Goal: Task Accomplishment & Management: Manage account settings

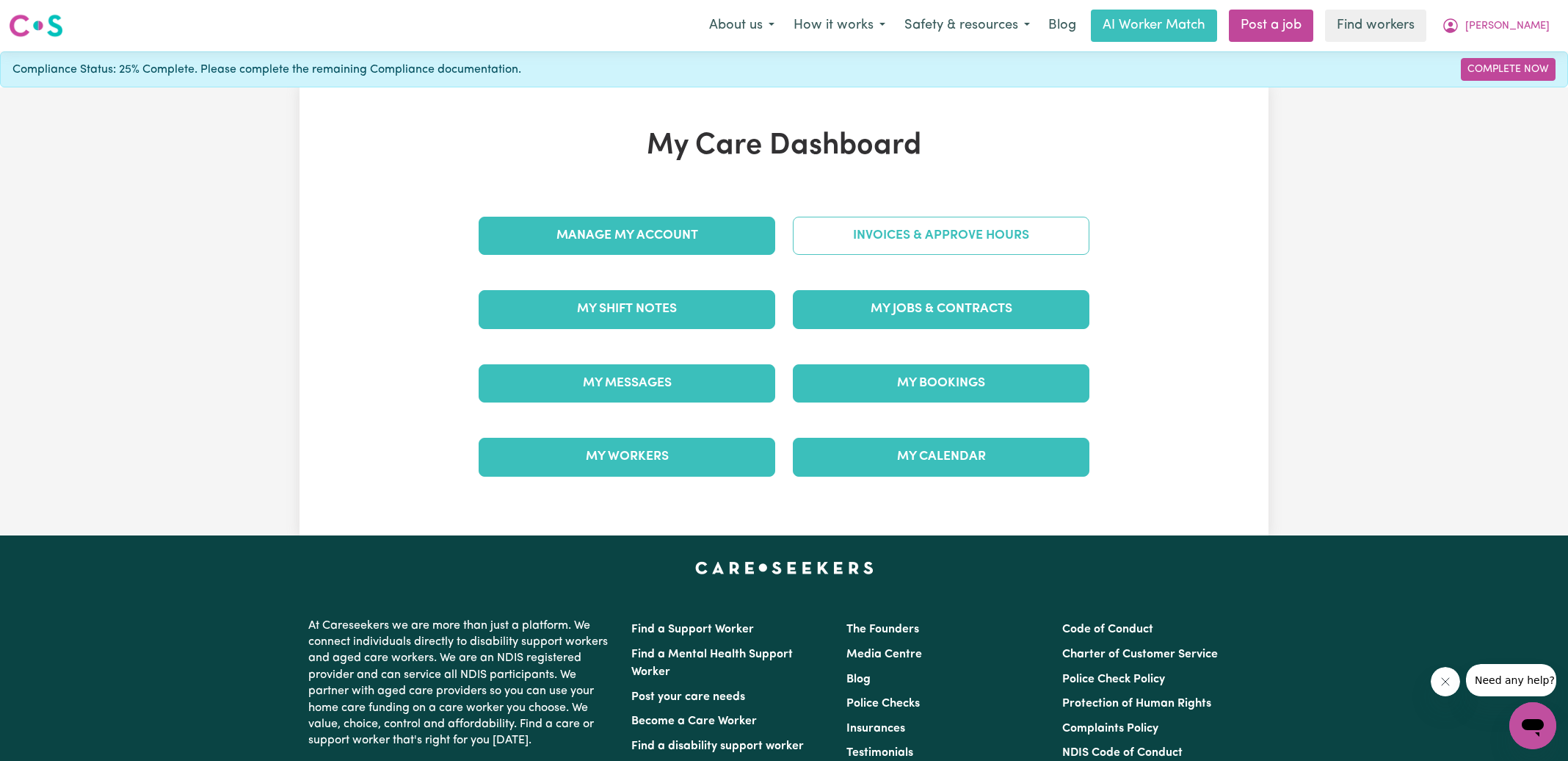
click at [887, 234] on link "Invoices & Approve Hours" at bounding box center [940, 236] width 296 height 38
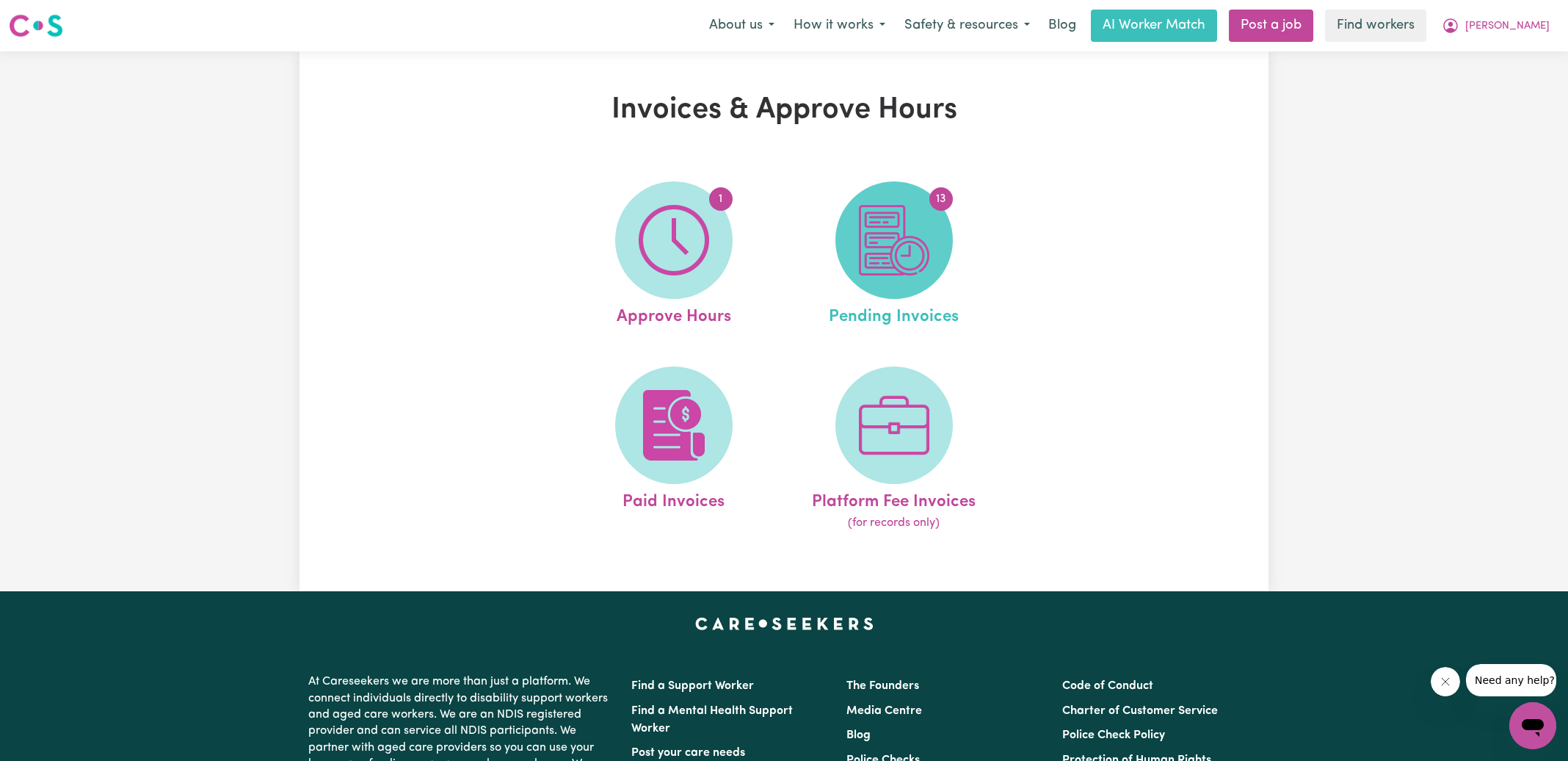
click at [910, 275] on img at bounding box center [894, 240] width 70 height 70
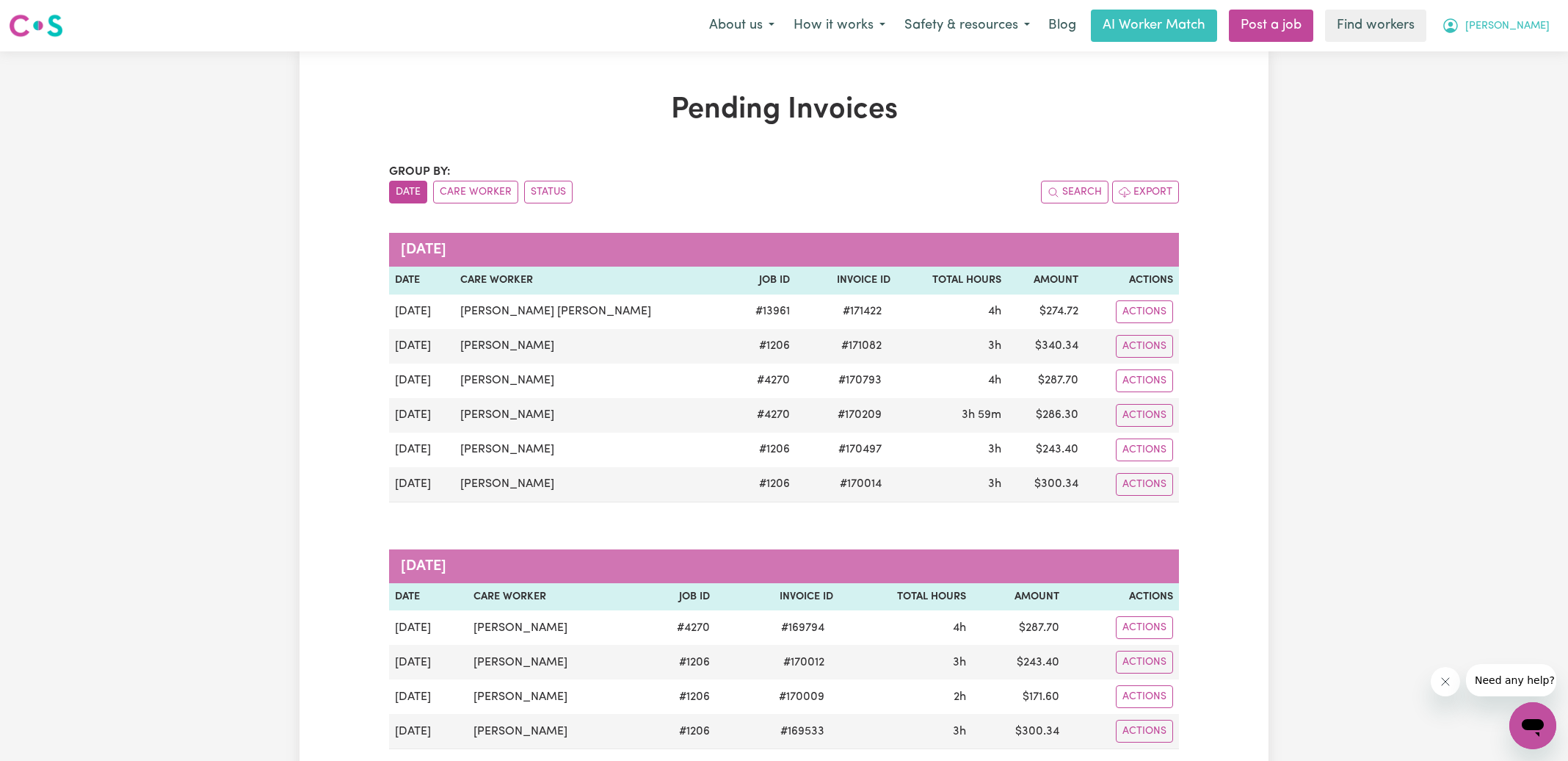
click at [1458, 27] on icon "My Account" at bounding box center [1450, 26] width 15 height 15
click at [1486, 84] on link "Logout" at bounding box center [1500, 84] width 116 height 28
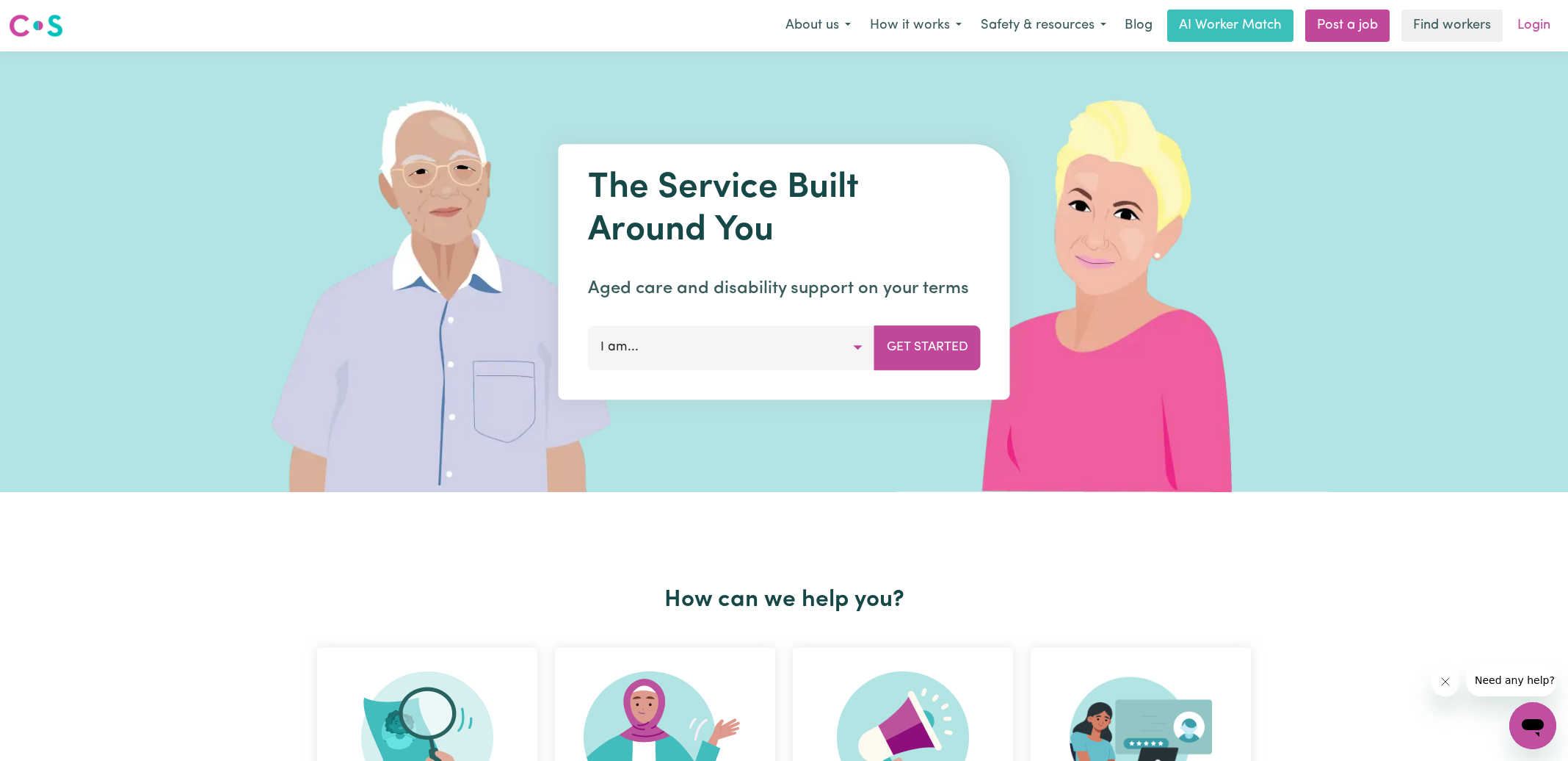
click at [1528, 27] on link "Login" at bounding box center [1534, 25] width 51 height 33
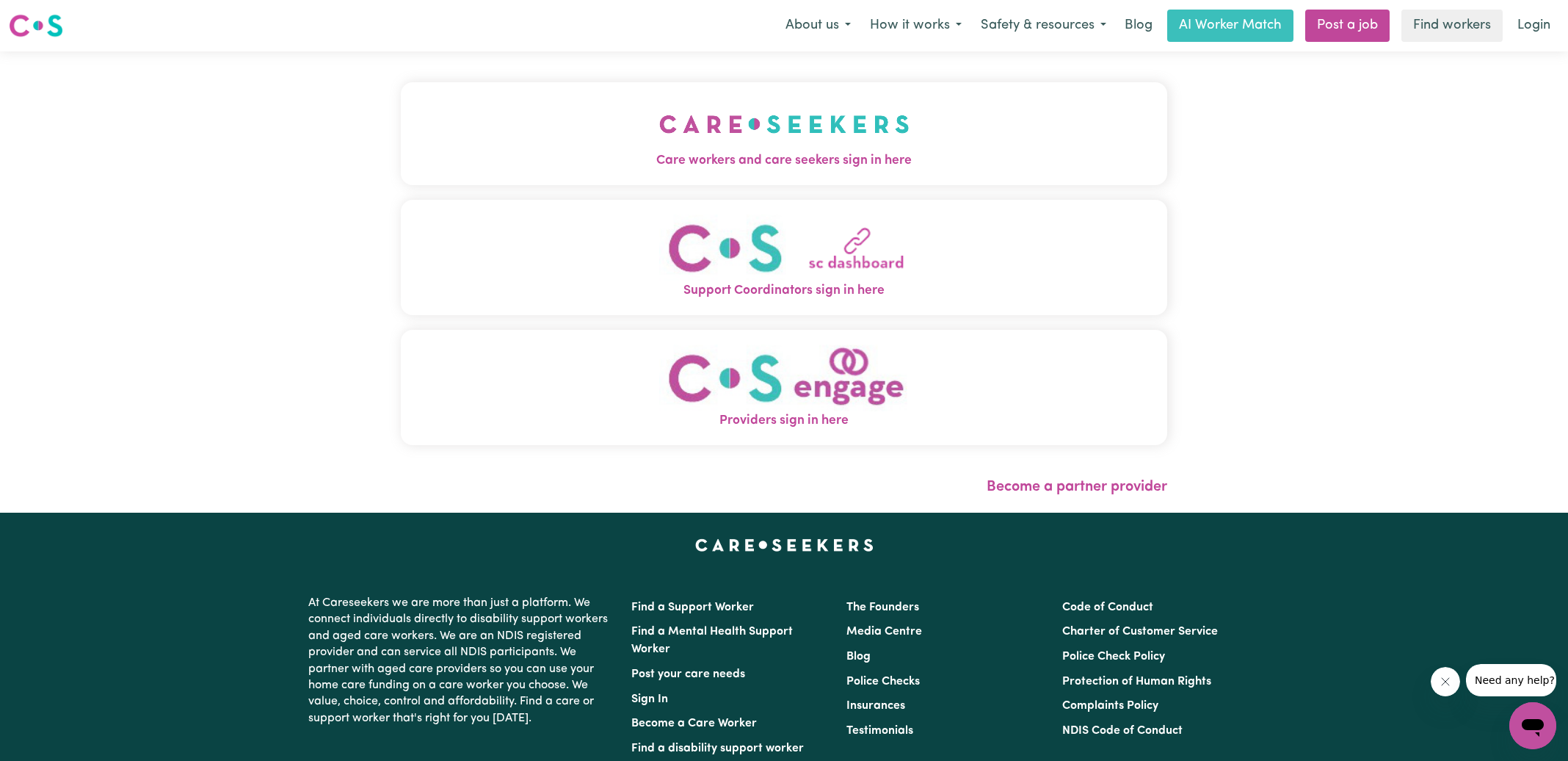
click at [832, 170] on span "Care workers and care seekers sign in here" at bounding box center [784, 160] width 766 height 19
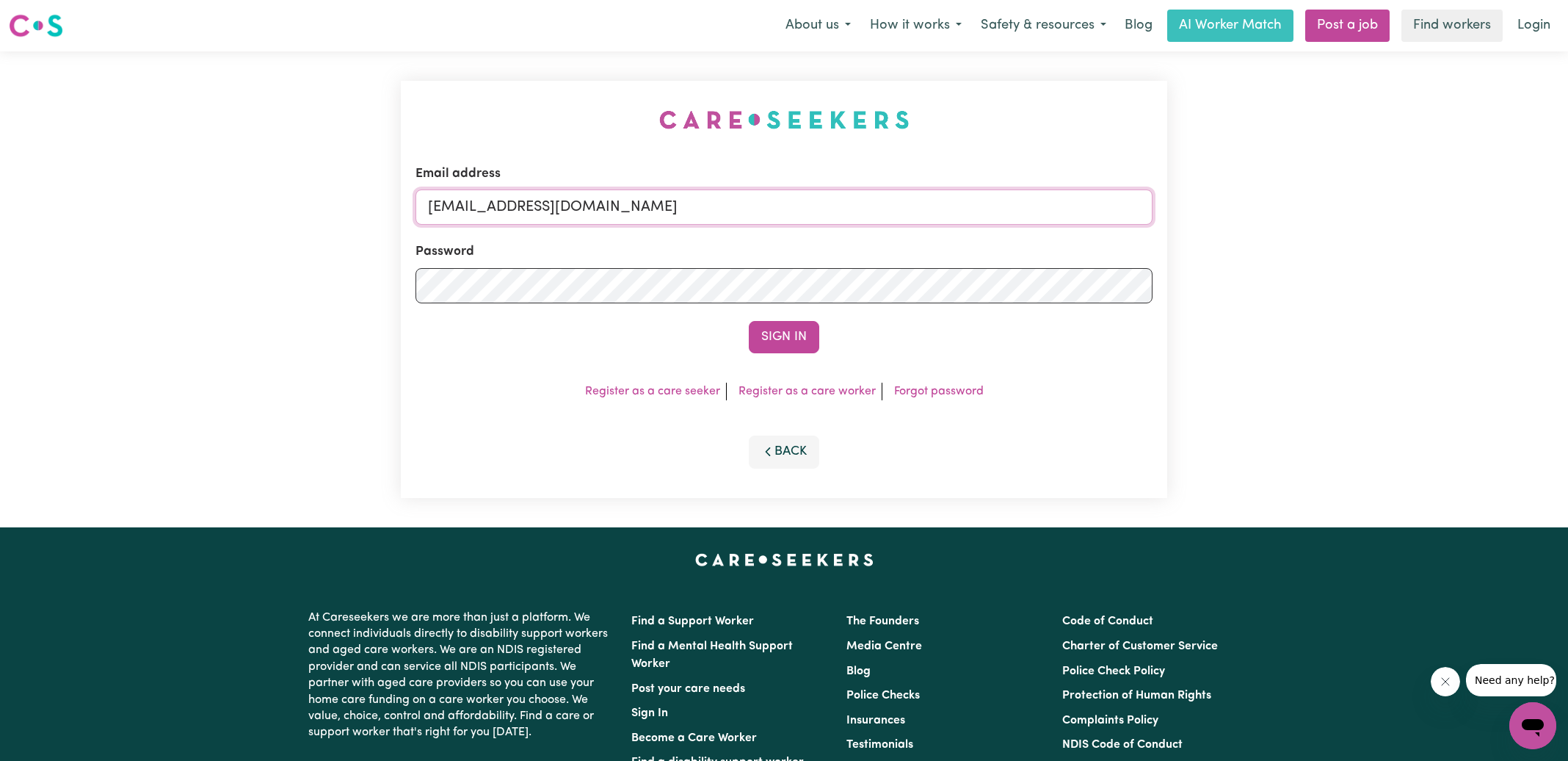
drag, startPoint x: 782, startPoint y: 205, endPoint x: -151, endPoint y: 155, distance: 934.3
click at [0, 155] on html "Menu About us How it works Safety & resources Blog AI Worker Match Post a job F…" at bounding box center [784, 556] width 1568 height 1112
type input "[PERSON_NAME][EMAIL_ADDRESS][DOMAIN_NAME]"
click at [749, 321] on button "Sign In" at bounding box center [784, 337] width 70 height 33
